Goal: Task Accomplishment & Management: Manage account settings

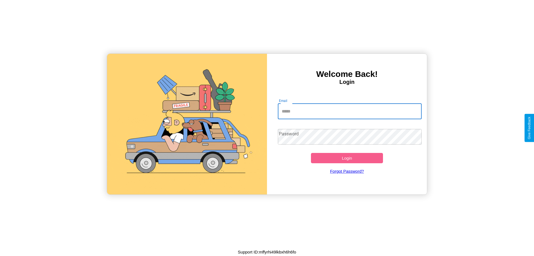
click at [350, 111] on input "Email" at bounding box center [350, 111] width 144 height 16
type input "**********"
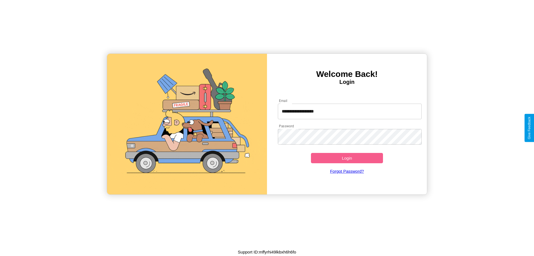
click at [347, 158] on button "Login" at bounding box center [347, 158] width 72 height 10
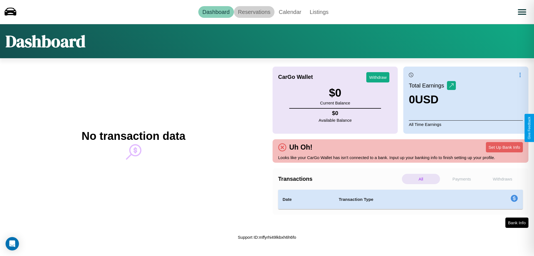
click at [254, 12] on link "Reservations" at bounding box center [254, 12] width 41 height 12
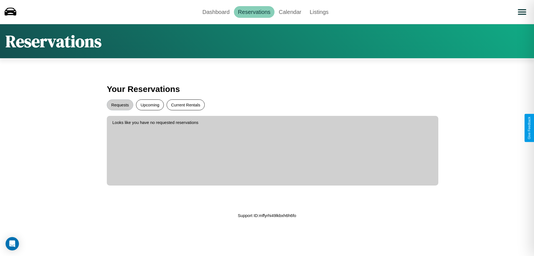
click at [186, 105] on button "Current Rentals" at bounding box center [186, 104] width 38 height 11
click at [120, 105] on button "Requests" at bounding box center [120, 104] width 26 height 11
